Goal: Task Accomplishment & Management: Complete application form

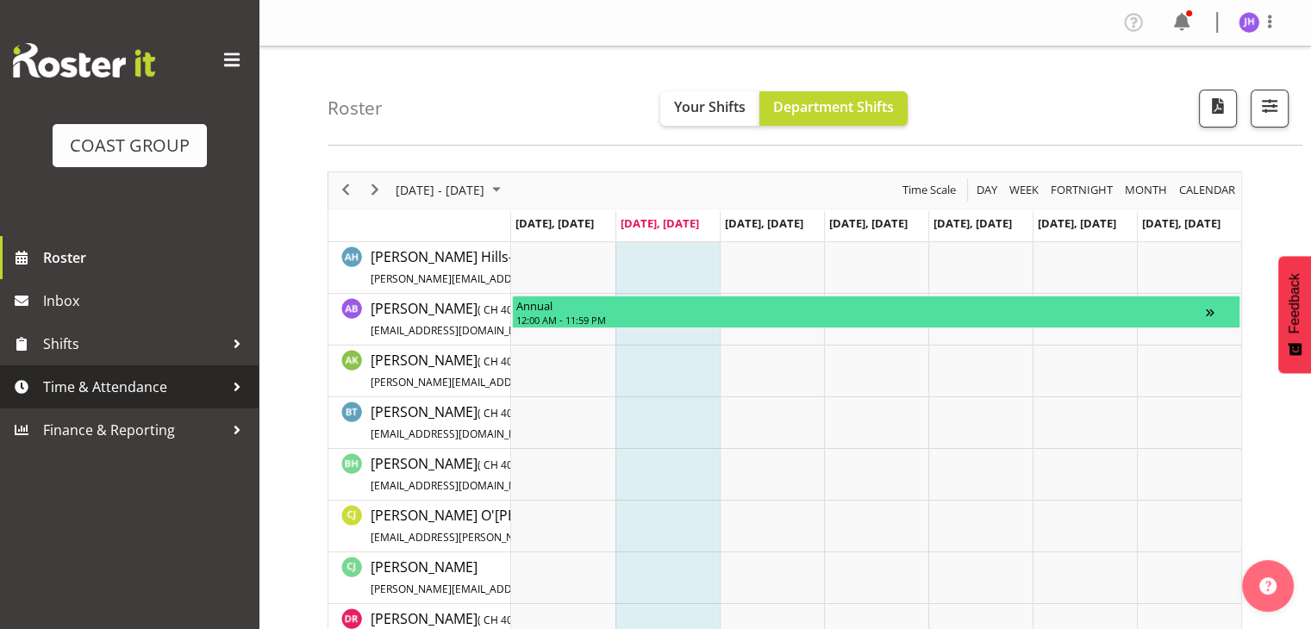
click at [84, 384] on span "Time & Attendance" at bounding box center [133, 387] width 181 height 26
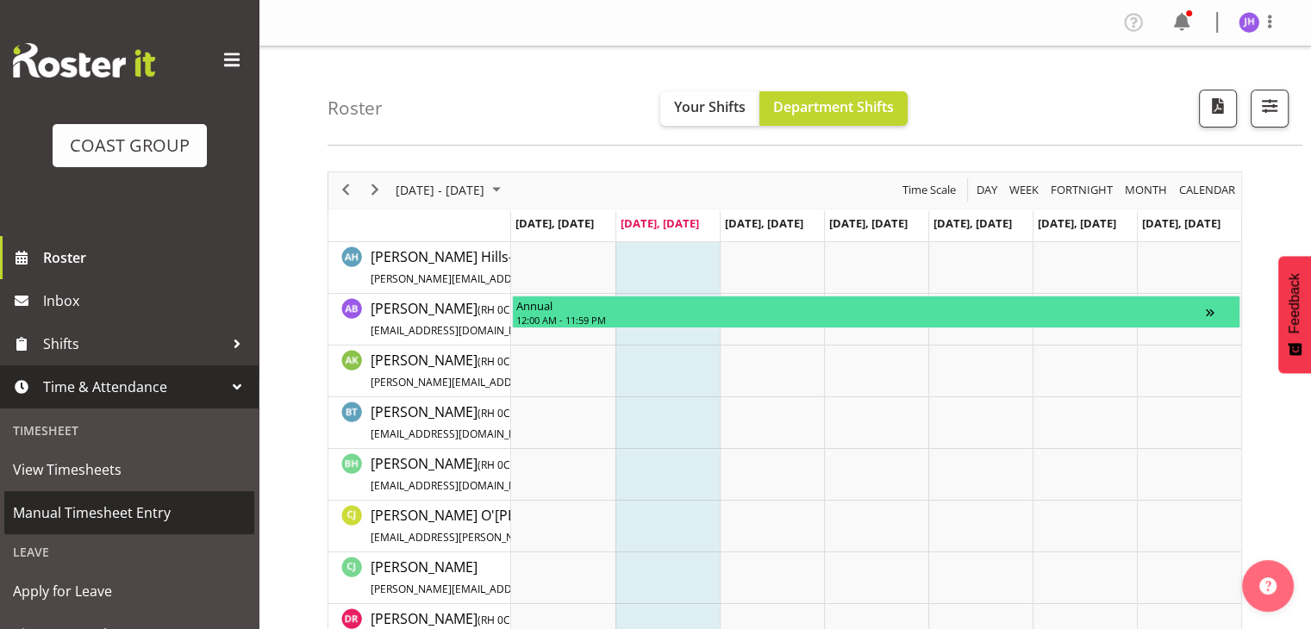
click at [153, 508] on span "Manual Timesheet Entry" at bounding box center [129, 513] width 233 height 26
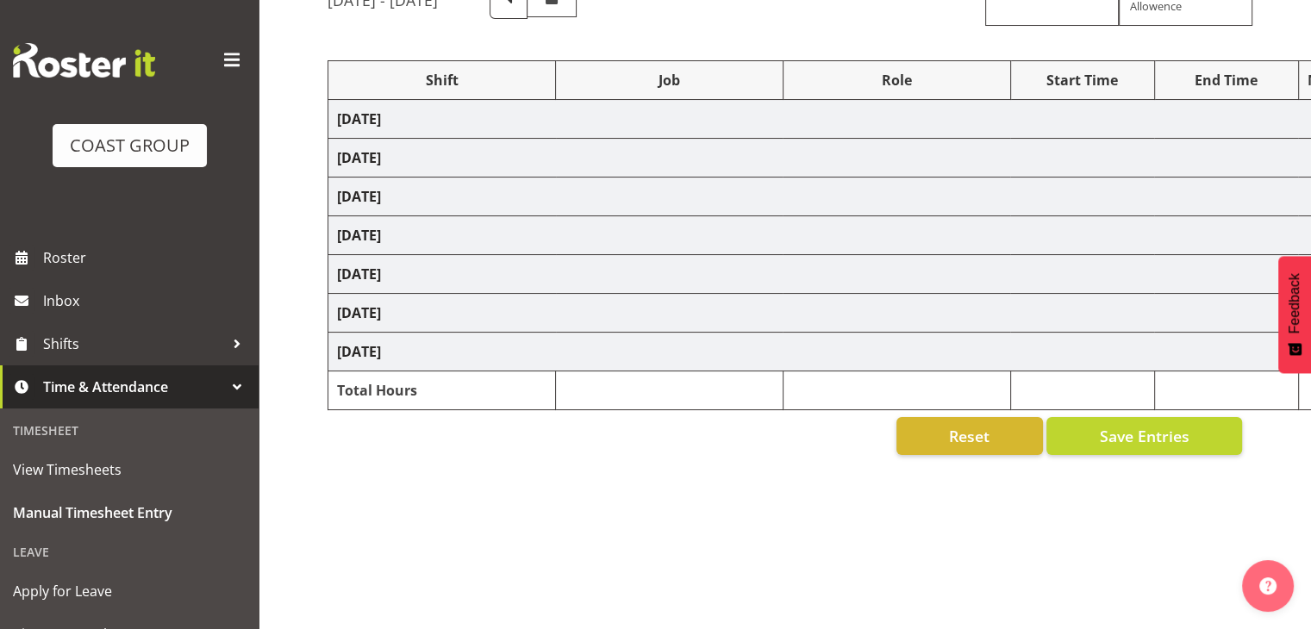
select select "1512"
select select "624"
select select "1512"
select select "624"
select select "1512"
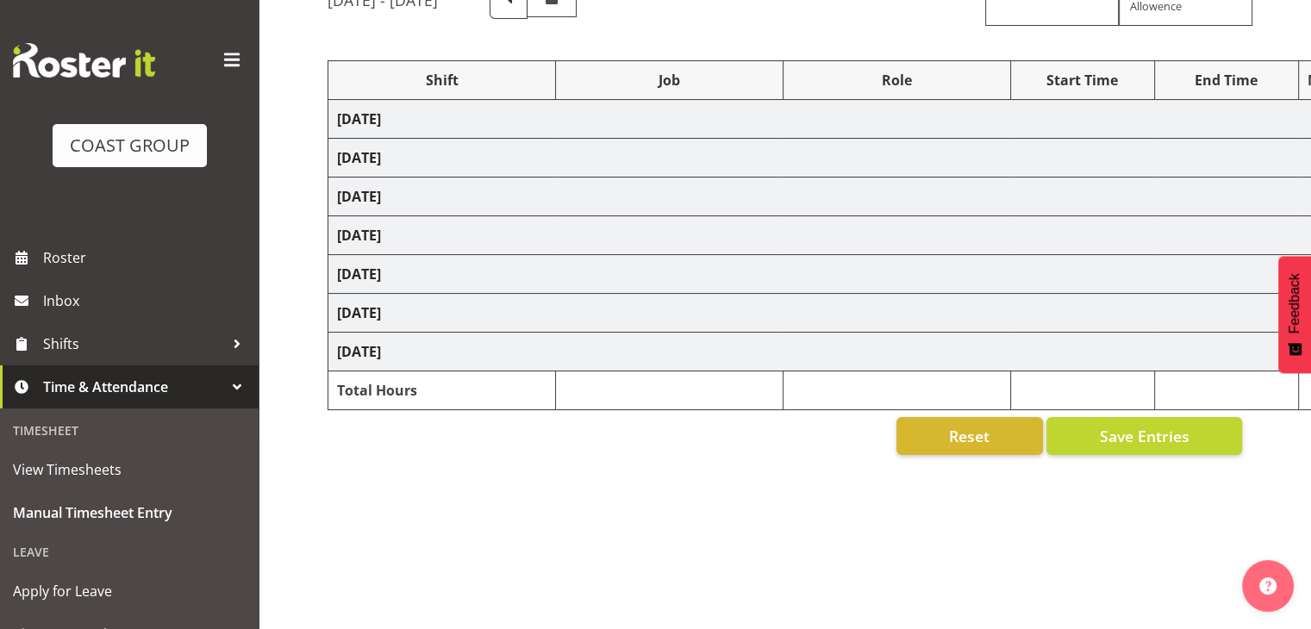
select select "624"
select select "1512"
select select "624"
select select "1512"
select select "624"
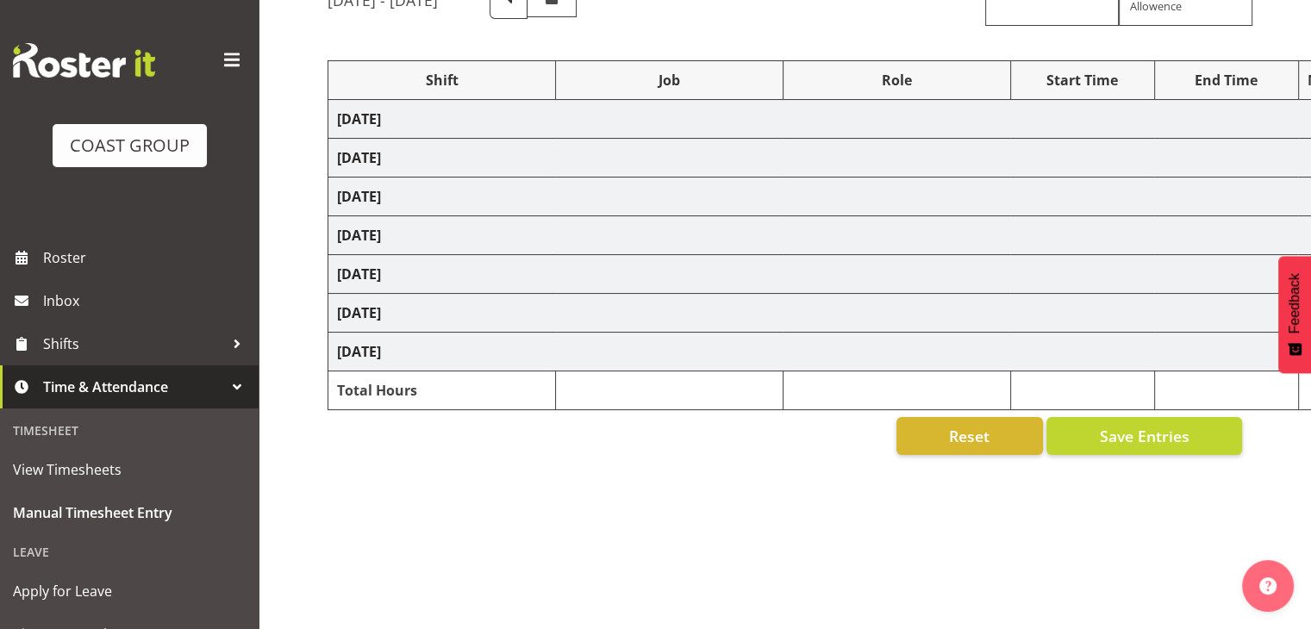
select select "1512"
select select "624"
select select "1512"
select select "624"
select select "1512"
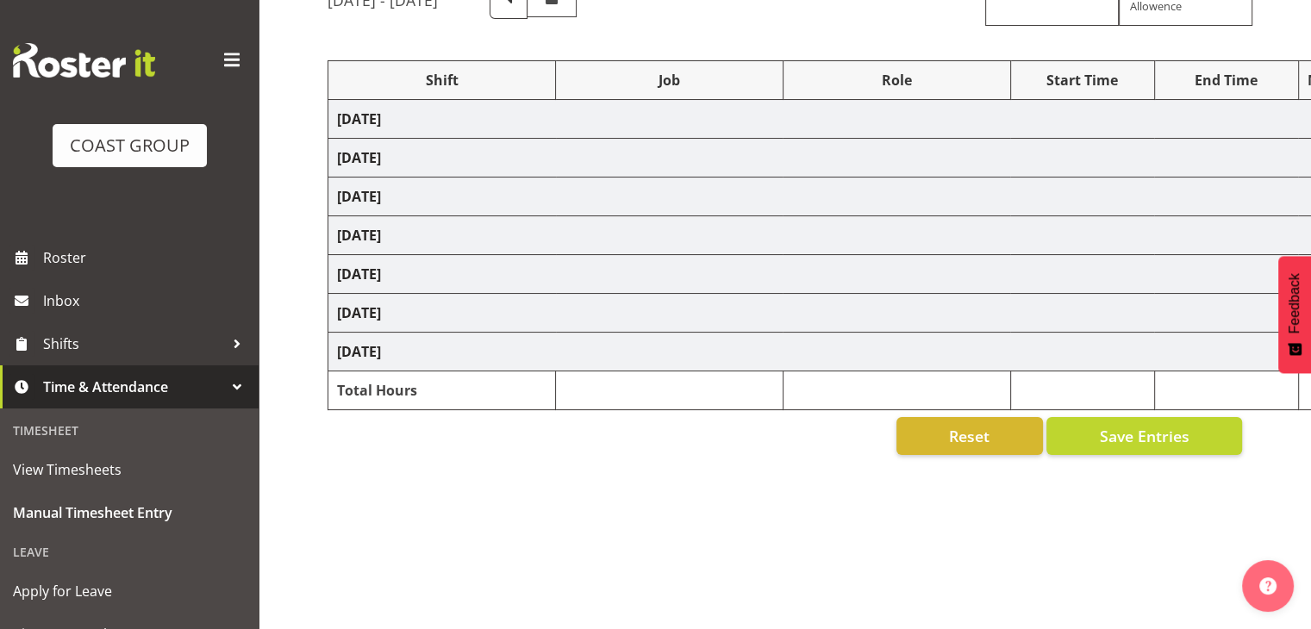
select select "624"
select select "1512"
select select "624"
select select "21"
select select "15"
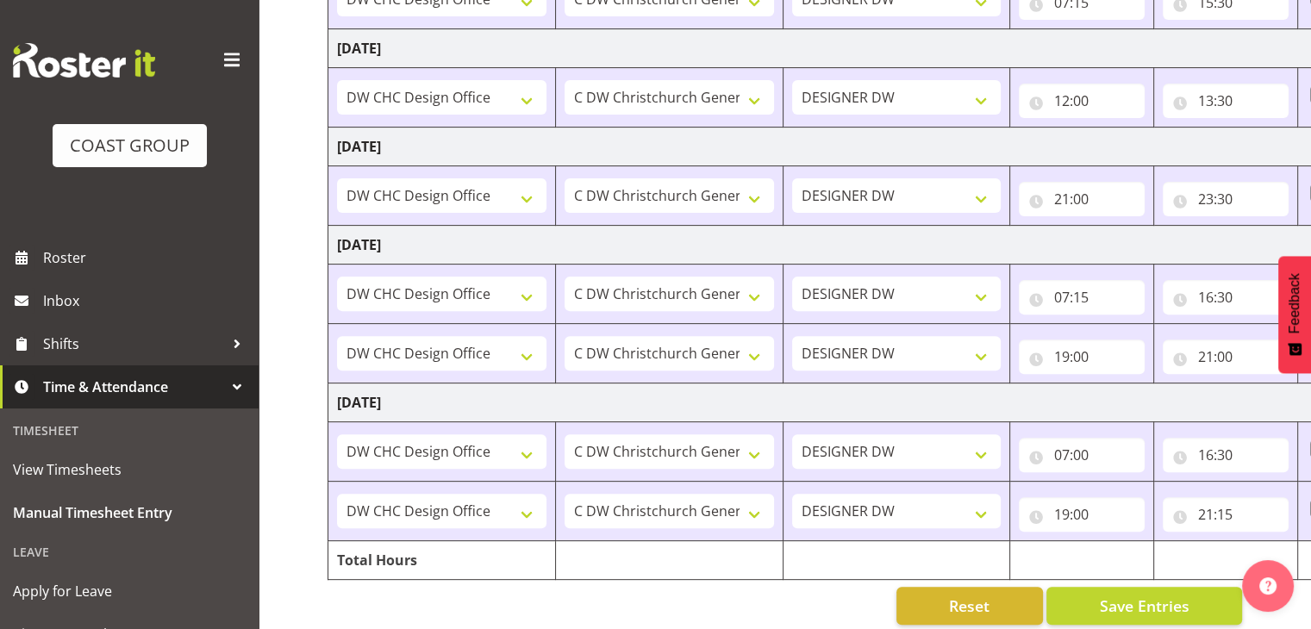
scroll to position [556, 0]
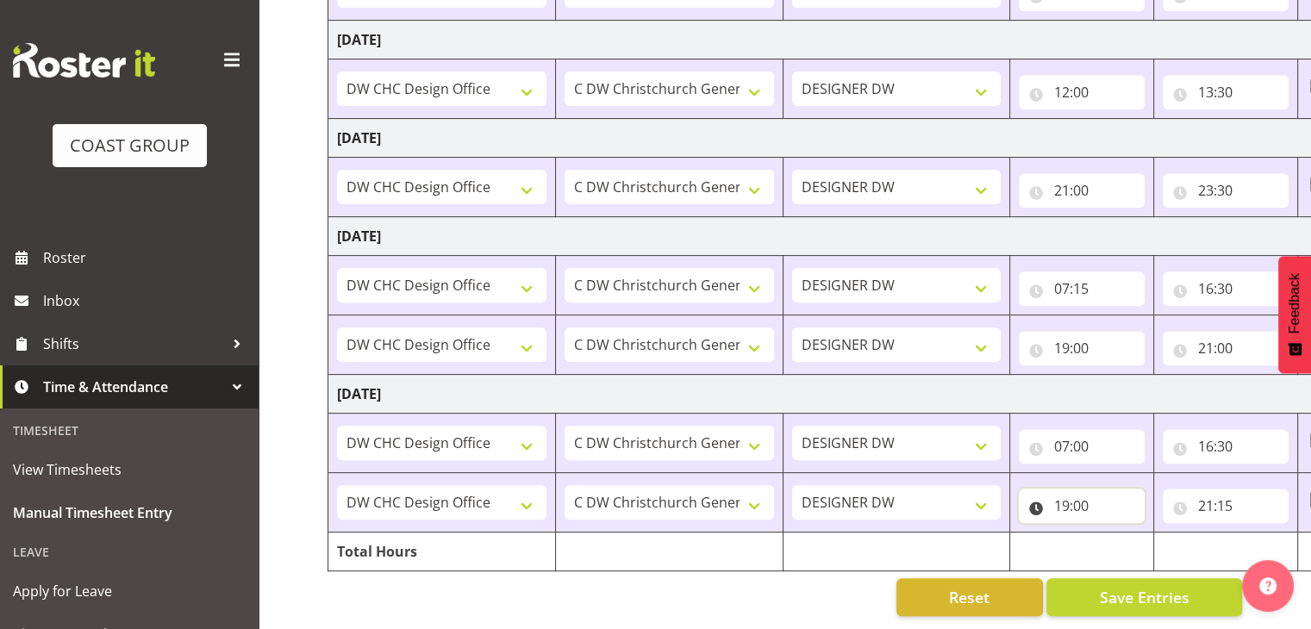
click at [1069, 496] on input "19:00" at bounding box center [1082, 506] width 126 height 34
click at [1129, 540] on select "00 01 02 03 04 05 06 07 08 09 10 11 12 13 14 15 16 17 18 19 20 21 22 23" at bounding box center [1136, 551] width 39 height 34
select select "20"
click at [1117, 534] on select "00 01 02 03 04 05 06 07 08 09 10 11 12 13 14 15 16 17 18 19 20 21 22 23" at bounding box center [1136, 551] width 39 height 34
type input "20:00"
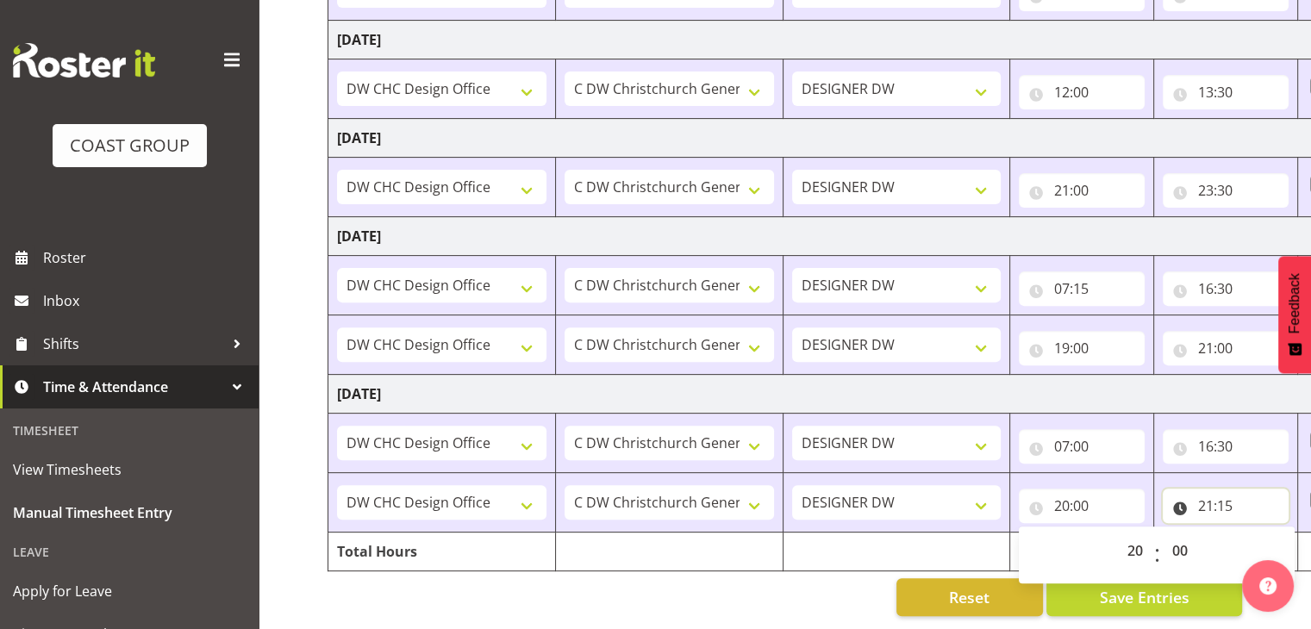
click at [1202, 494] on input "21:15" at bounding box center [1226, 506] width 126 height 34
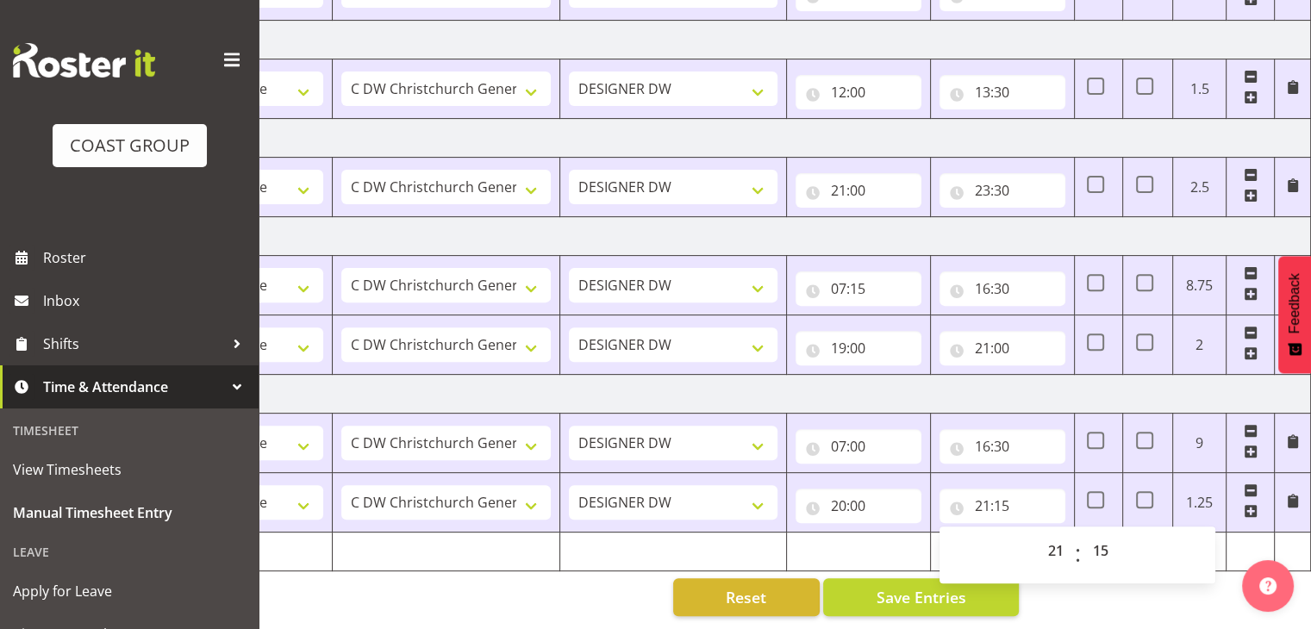
click at [1116, 599] on div "Manual Timesheets [DATE] - [DATE] MEA - Meal Allowance AWA - Away Allowence Shi…" at bounding box center [785, 64] width 1053 height 1129
click at [988, 438] on input "16:30" at bounding box center [1003, 446] width 126 height 34
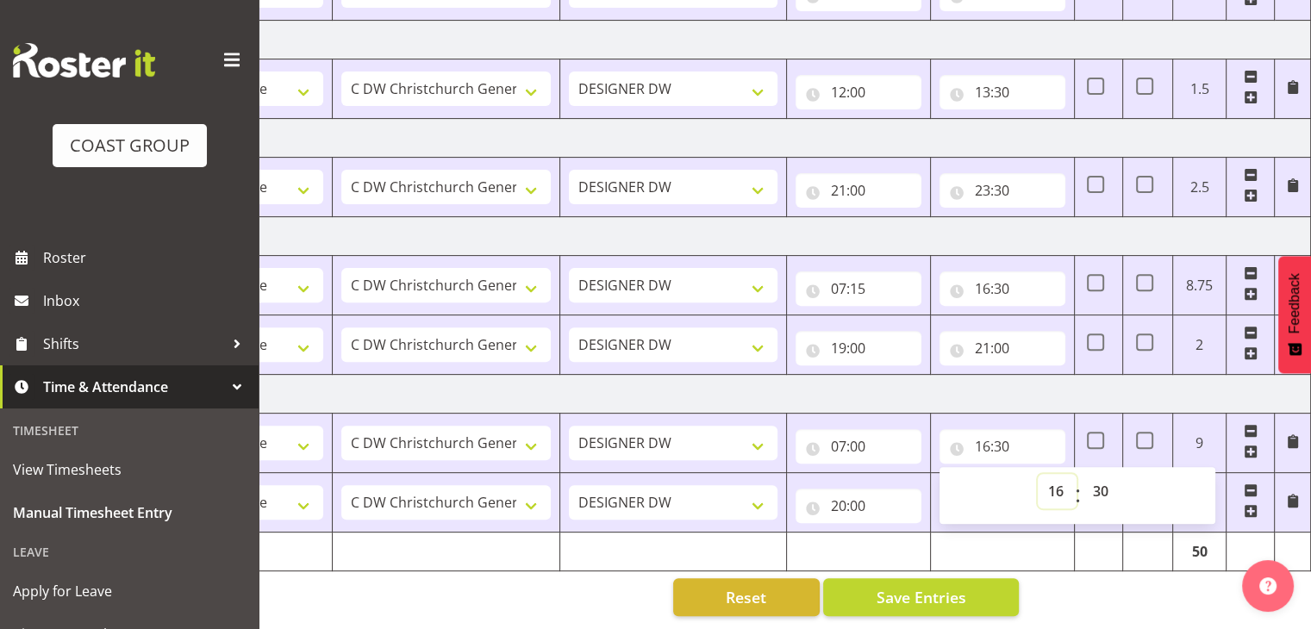
click at [1054, 477] on select "00 01 02 03 04 05 06 07 08 09 10 11 12 13 14 15 16 17 18 19 20 21 22 23" at bounding box center [1057, 491] width 39 height 34
select select "17"
click at [1038, 474] on select "00 01 02 03 04 05 06 07 08 09 10 11 12 13 14 15 16 17 18 19 20 21 22 23" at bounding box center [1057, 491] width 39 height 34
type input "17:30"
click at [1060, 474] on select "00 01 02 03 04 05 06 07 08 09 10 11 12 13 14 15 16 17 18 19 20 21 22 23" at bounding box center [1057, 491] width 39 height 34
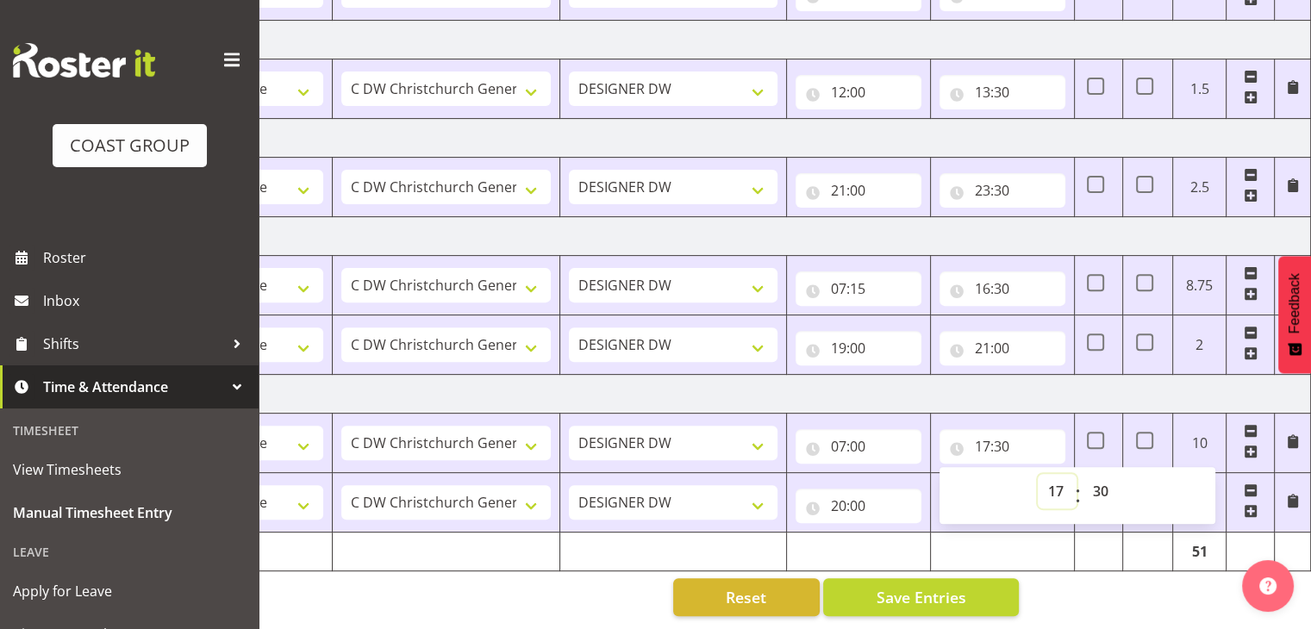
select select "15"
click at [1038, 474] on select "00 01 02 03 04 05 06 07 08 09 10 11 12 13 14 15 16 17 18 19 20 21 22 23" at bounding box center [1057, 491] width 39 height 34
type input "15:30"
click at [1107, 479] on select "00 01 02 03 04 05 06 07 08 09 10 11 12 13 14 15 16 17 18 19 20 21 22 23 24 25 2…" at bounding box center [1102, 491] width 39 height 34
select select "0"
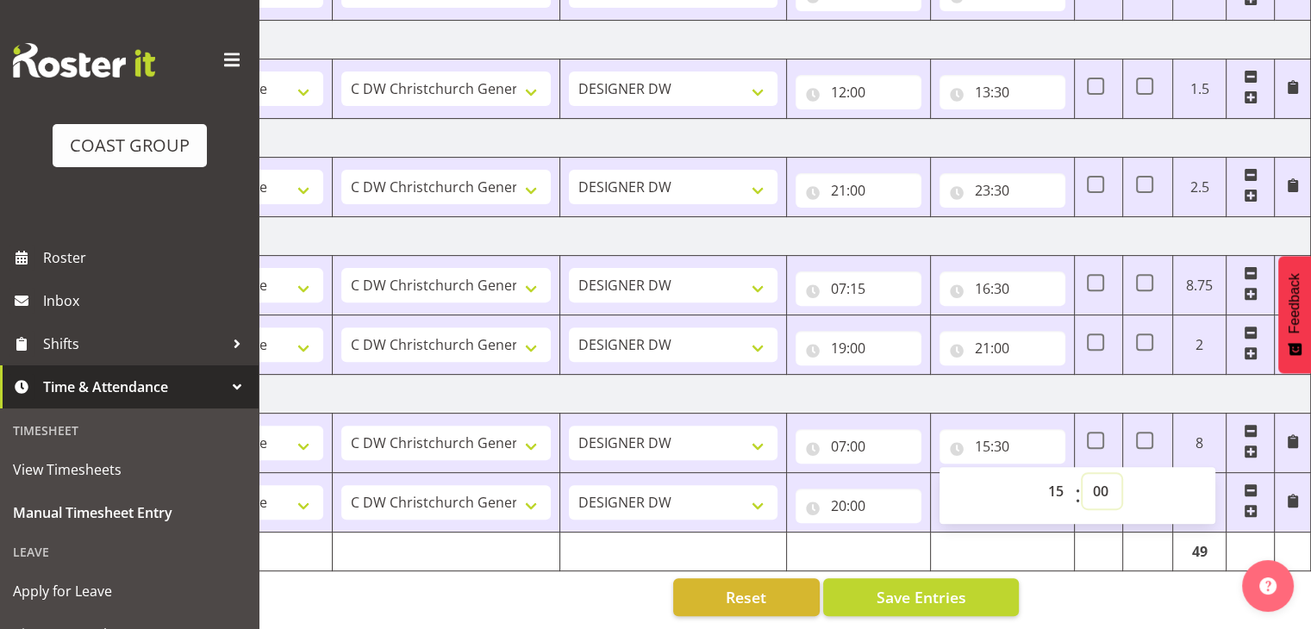
click at [1083, 474] on select "00 01 02 03 04 05 06 07 08 09 10 11 12 13 14 15 16 17 18 19 20 21 22 23 24 25 2…" at bounding box center [1102, 491] width 39 height 34
type input "15:00"
click at [1095, 579] on div "Manual Timesheets [DATE] - [DATE] MEA - Meal Allowance AWA - Away Allowence Shi…" at bounding box center [785, 64] width 1053 height 1129
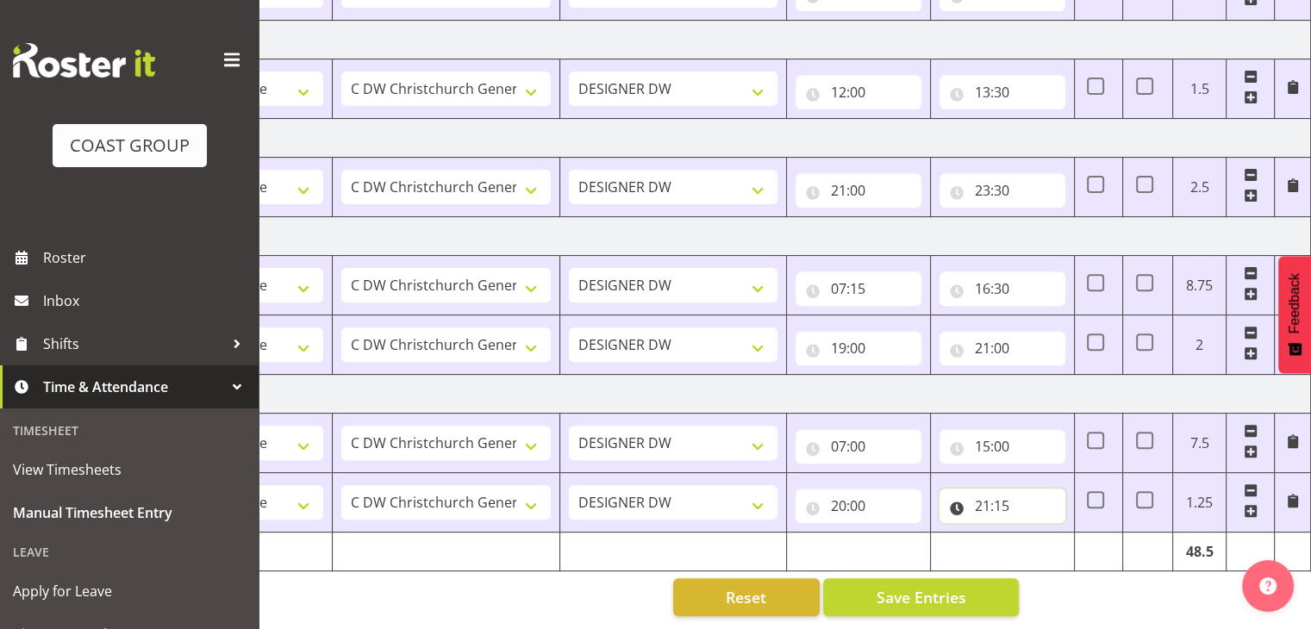
click at [986, 495] on input "21:15" at bounding box center [1003, 506] width 126 height 34
click at [1060, 547] on select "00 01 02 03 04 05 06 07 08 09 10 11 12 13 14 15 16 17 18 19 20 21 22 23" at bounding box center [1057, 551] width 39 height 34
select select "22"
click at [1038, 534] on select "00 01 02 03 04 05 06 07 08 09 10 11 12 13 14 15 16 17 18 19 20 21 22 23" at bounding box center [1057, 551] width 39 height 34
type input "22:15"
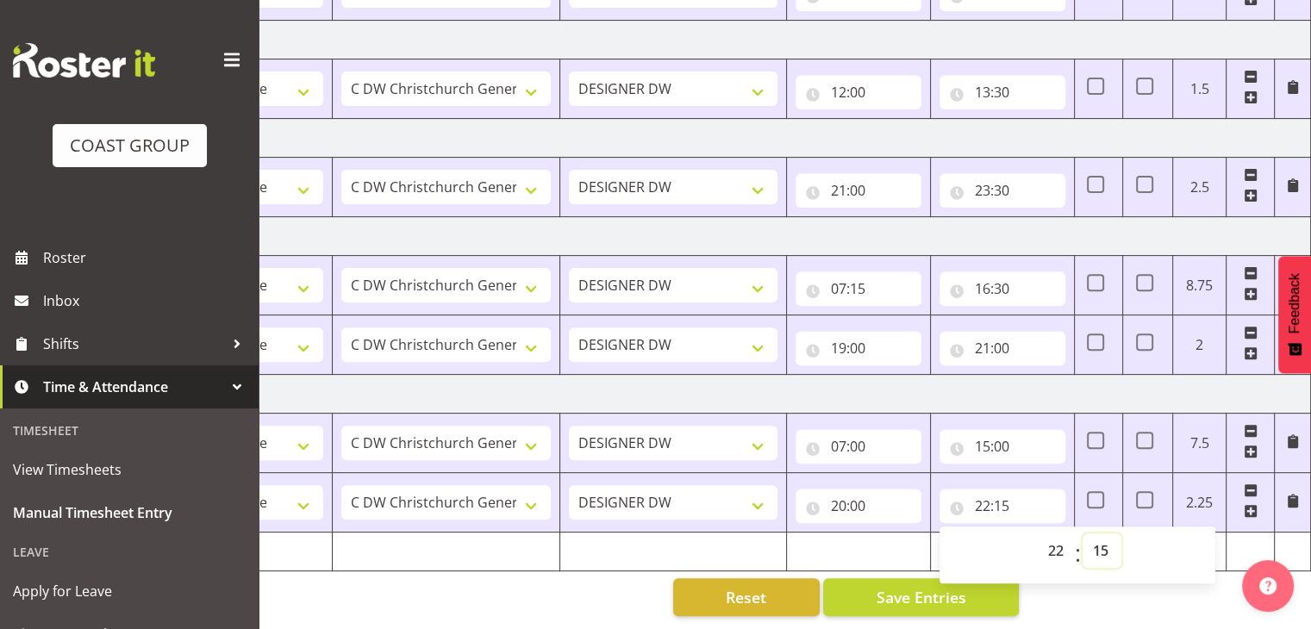
drag, startPoint x: 1088, startPoint y: 535, endPoint x: 1100, endPoint y: 528, distance: 13.9
click at [1088, 535] on select "00 01 02 03 04 05 06 07 08 09 10 11 12 13 14 15 16 17 18 19 20 21 22 23 24 25 2…" at bounding box center [1102, 551] width 39 height 34
select select "0"
click at [1083, 534] on select "00 01 02 03 04 05 06 07 08 09 10 11 12 13 14 15 16 17 18 19 20 21 22 23 24 25 2…" at bounding box center [1102, 551] width 39 height 34
type input "22:00"
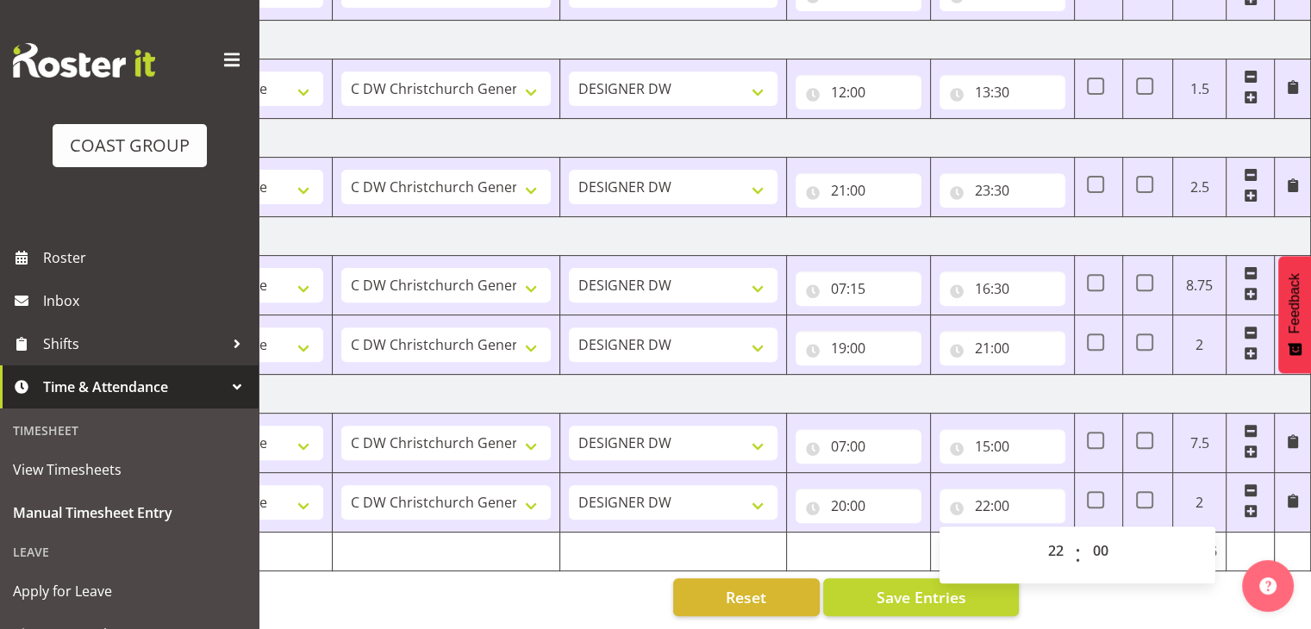
click at [1114, 591] on div "Manual Timesheets [DATE] - [DATE] MEA - Meal Allowance AWA - Away Allowence Shi…" at bounding box center [785, 64] width 1053 height 1129
click at [1003, 490] on input "22:00" at bounding box center [1003, 506] width 126 height 34
click at [1097, 538] on select "00 01 02 03 04 05 06 07 08 09 10 11 12 13 14 15 16 17 18 19 20 21 22 23 24 25 2…" at bounding box center [1102, 551] width 39 height 34
select select "15"
click at [1083, 534] on select "00 01 02 03 04 05 06 07 08 09 10 11 12 13 14 15 16 17 18 19 20 21 22 23 24 25 2…" at bounding box center [1102, 551] width 39 height 34
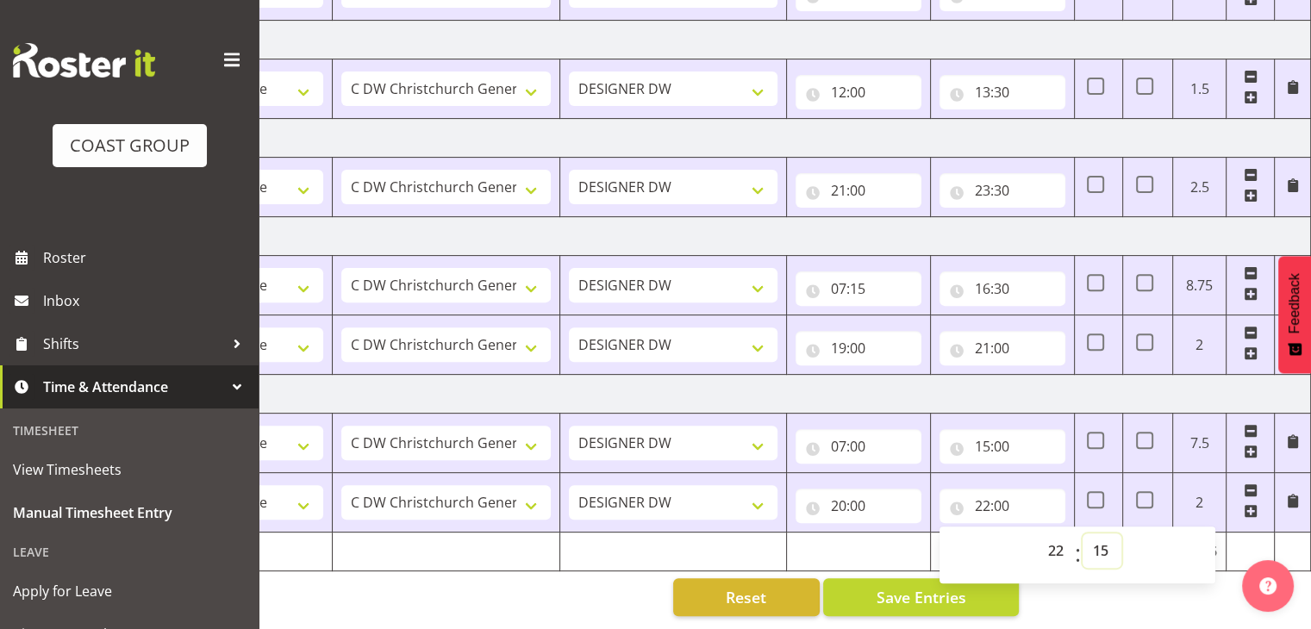
type input "22:15"
click at [1078, 584] on div "[DATE] - [DATE] MEA - Meal Allowance AWA - Away Allowence Shift Job Role Start …" at bounding box center [596, 111] width 984 height 1035
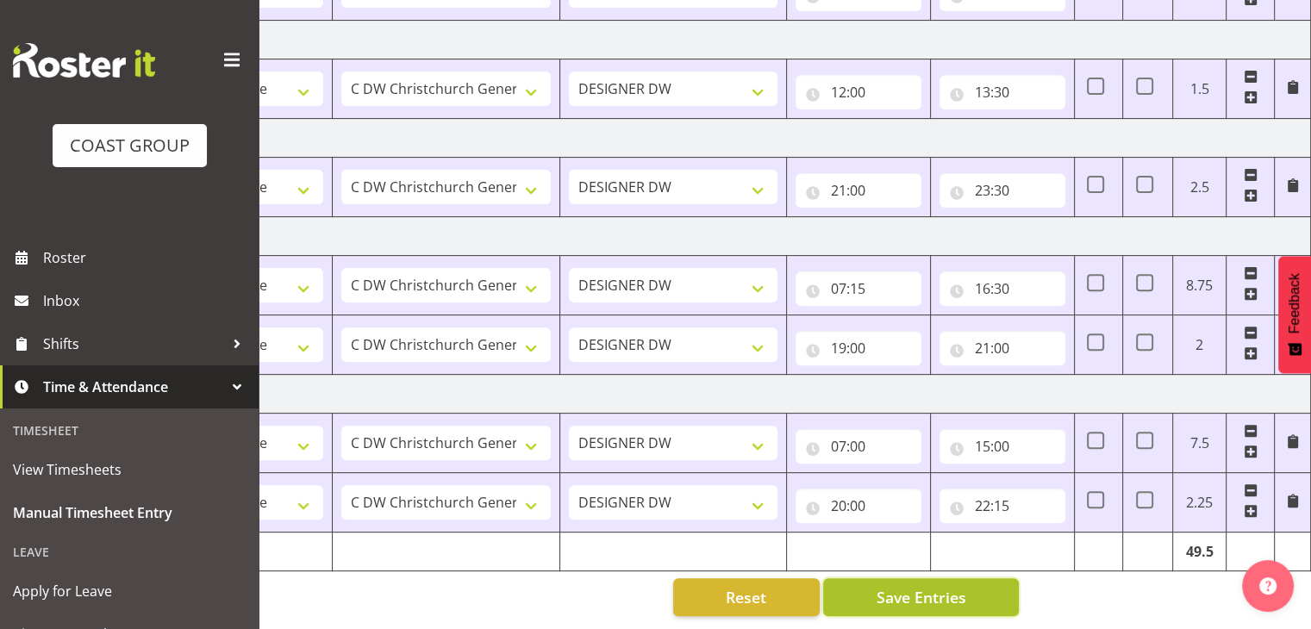
click at [938, 586] on span "Save Entries" at bounding box center [921, 597] width 90 height 22
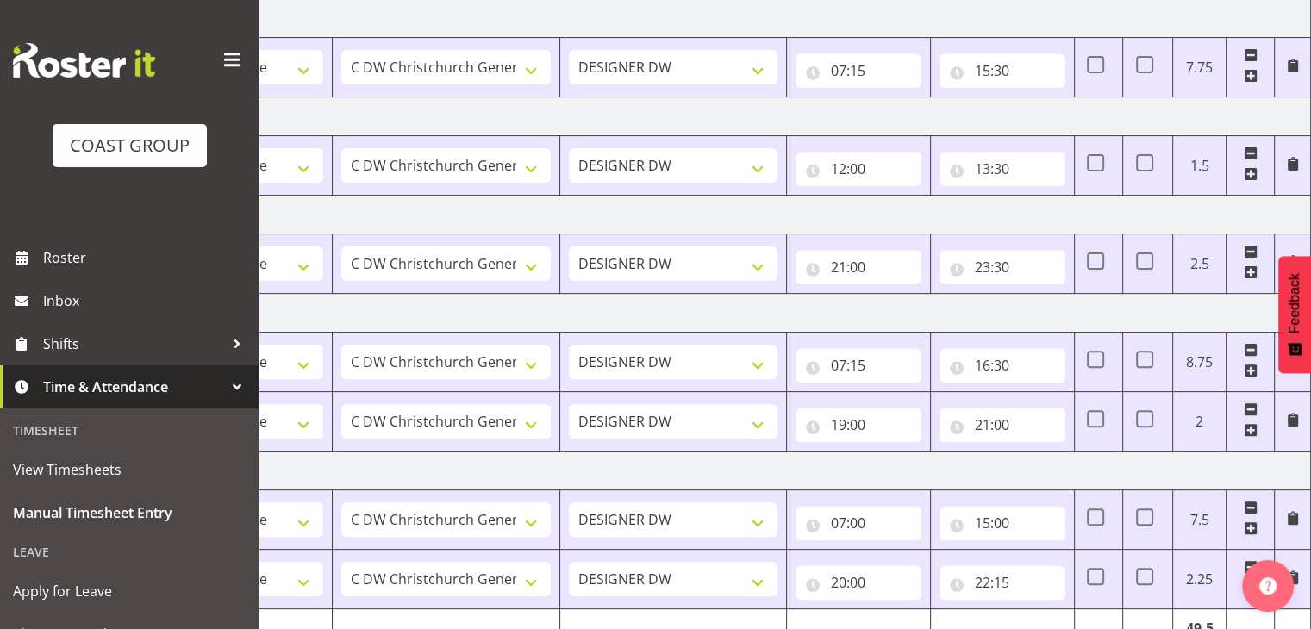
scroll to position [556, 0]
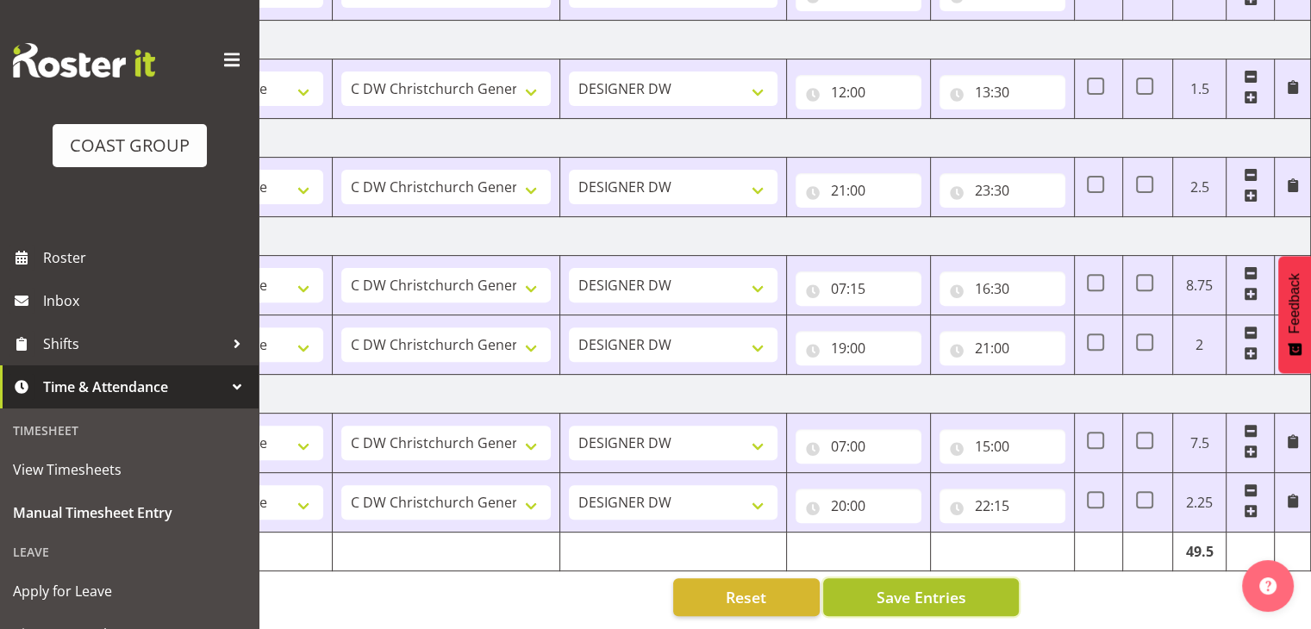
click at [981, 579] on button "Save Entries" at bounding box center [921, 597] width 196 height 38
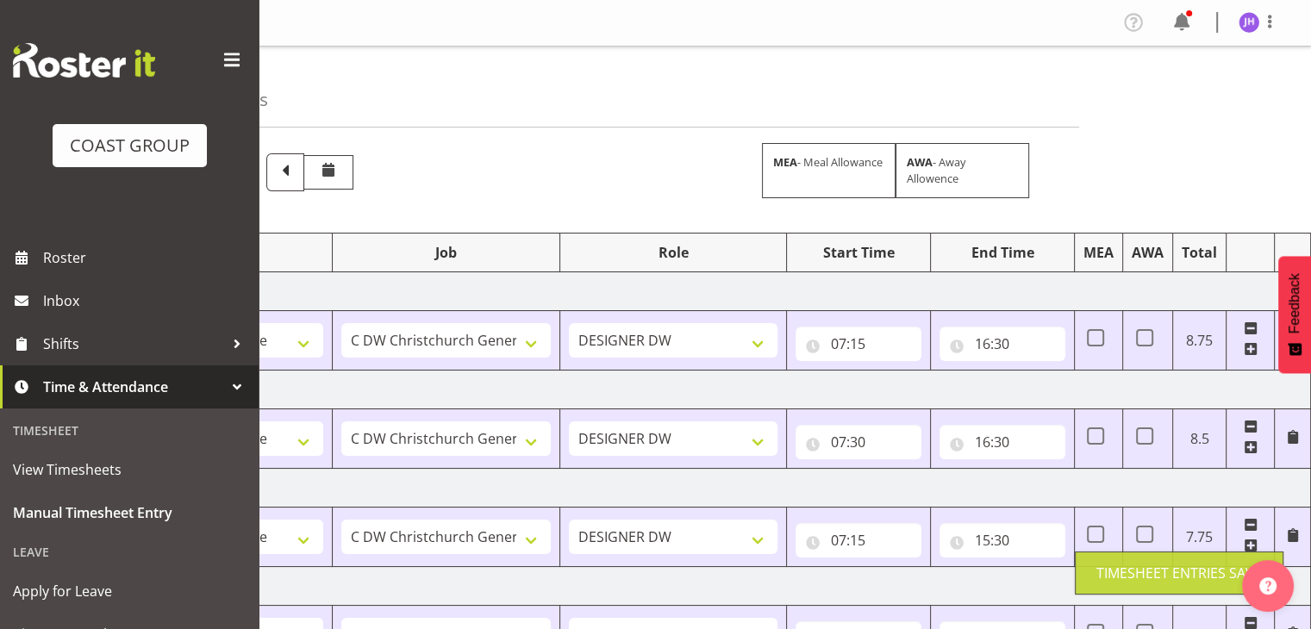
scroll to position [0, 0]
click at [1267, 20] on span at bounding box center [1270, 21] width 21 height 21
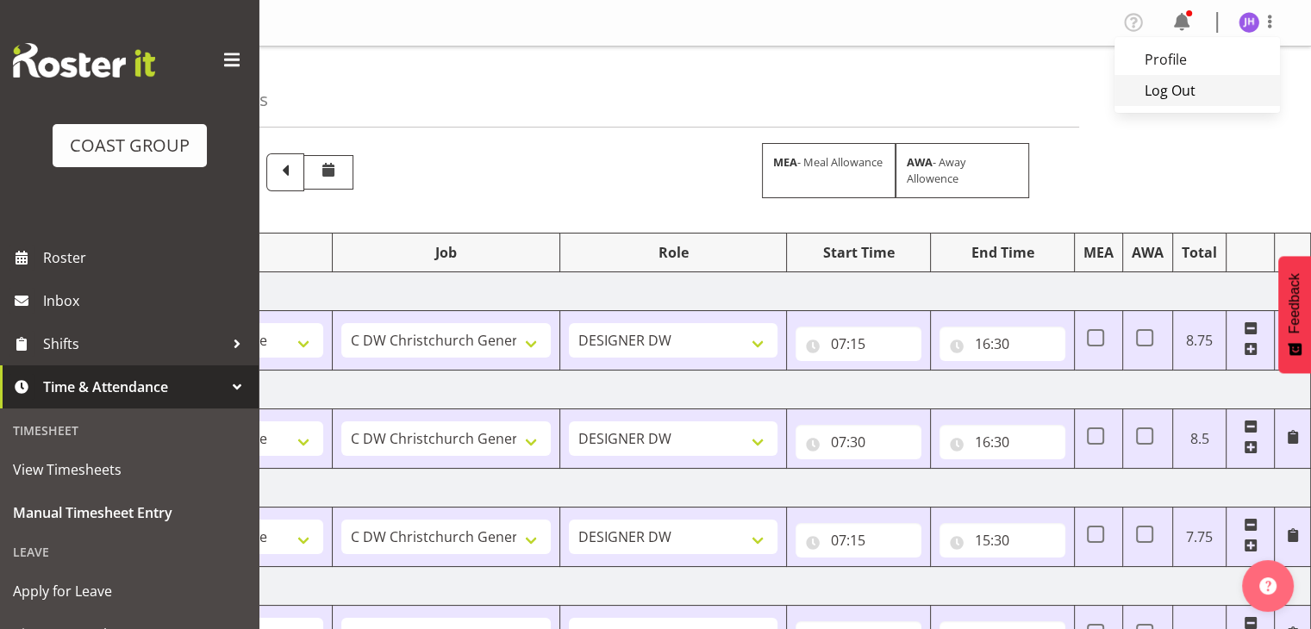
click at [1200, 87] on link "Log Out" at bounding box center [1198, 90] width 166 height 31
